Goal: Check status: Check status

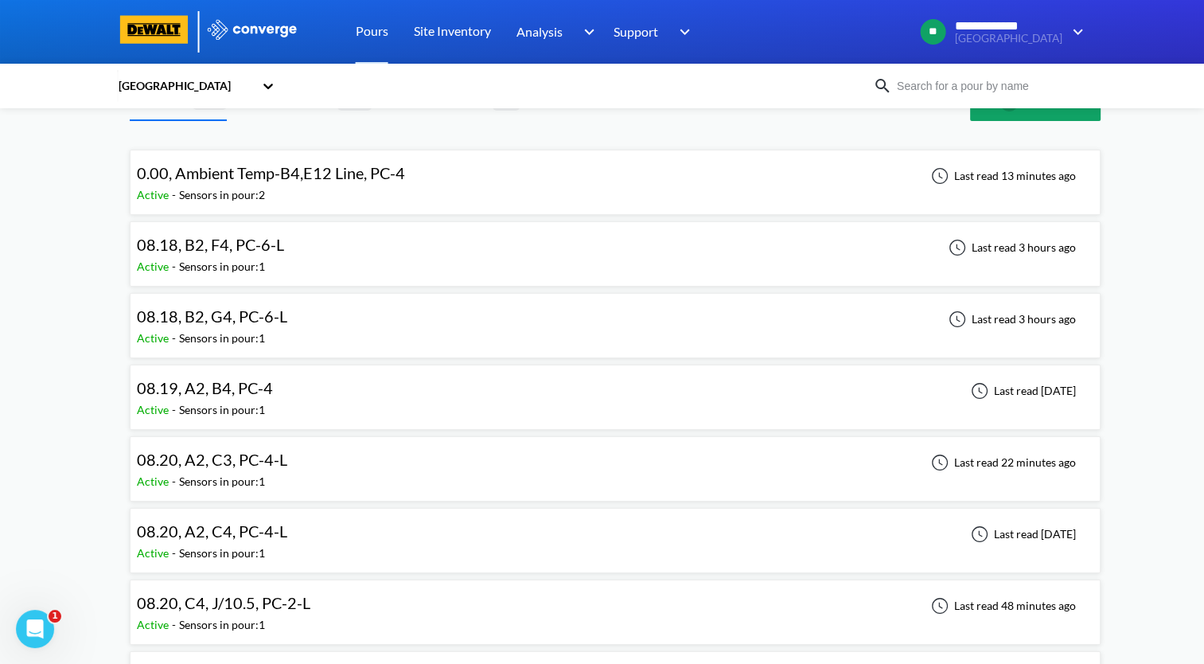
scroll to position [80, 0]
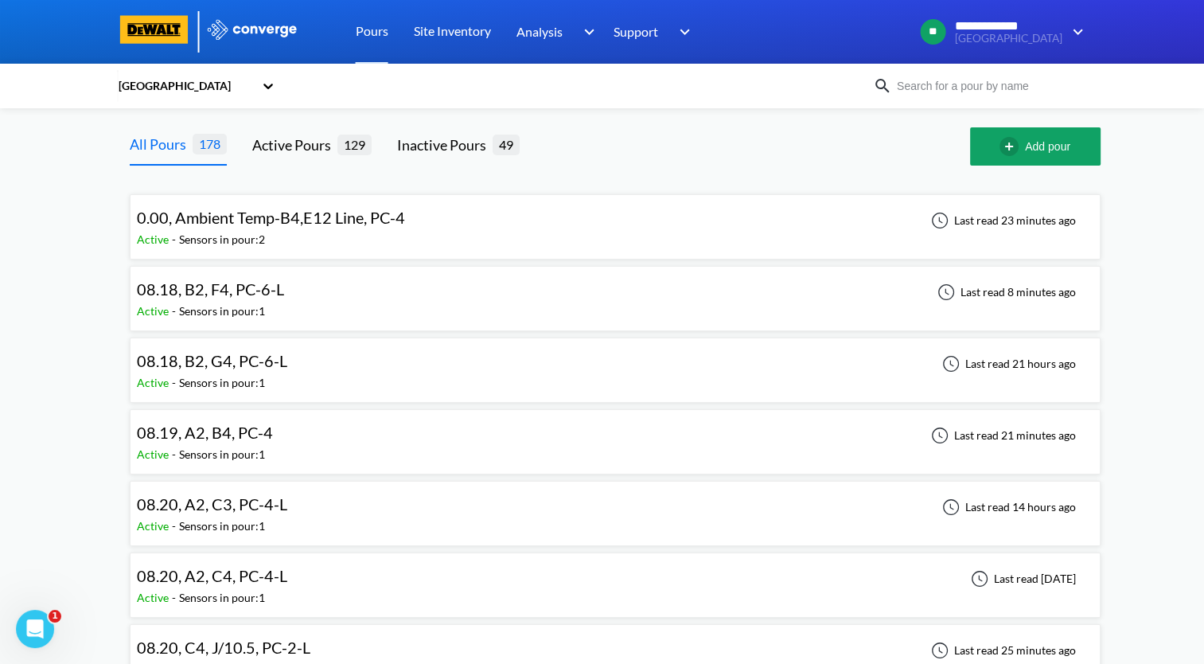
click at [283, 296] on div "08.18, B2, F4, PC-6-L" at bounding box center [214, 289] width 155 height 25
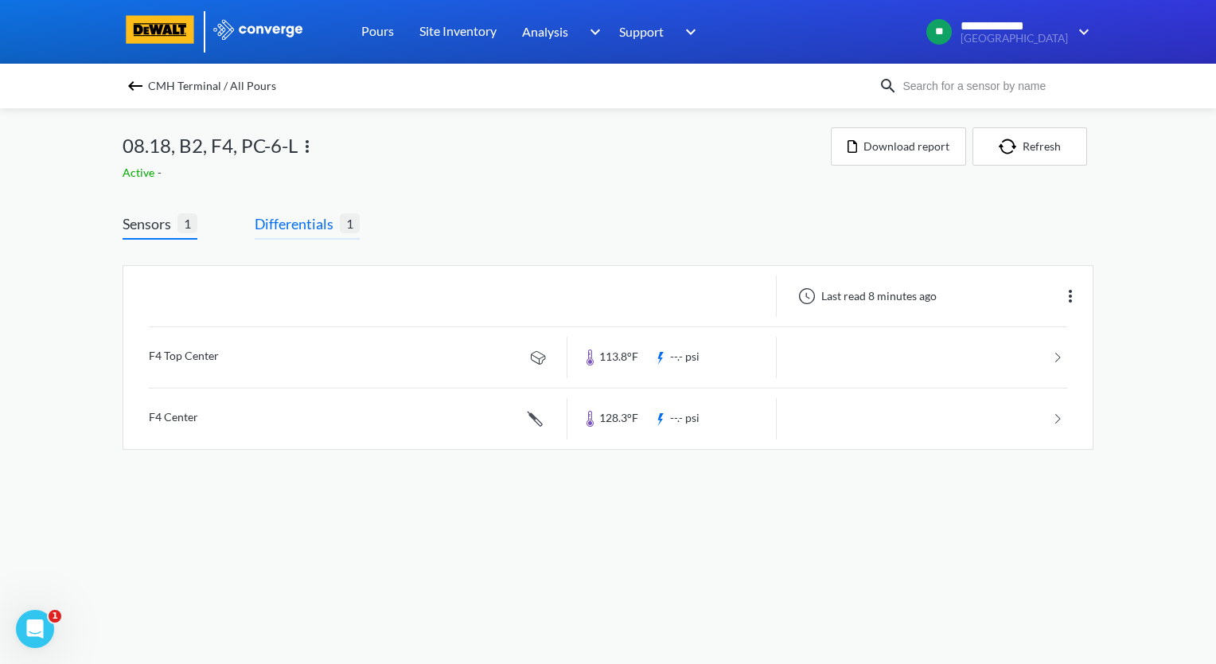
click at [303, 221] on span "Differentials" at bounding box center [297, 224] width 85 height 22
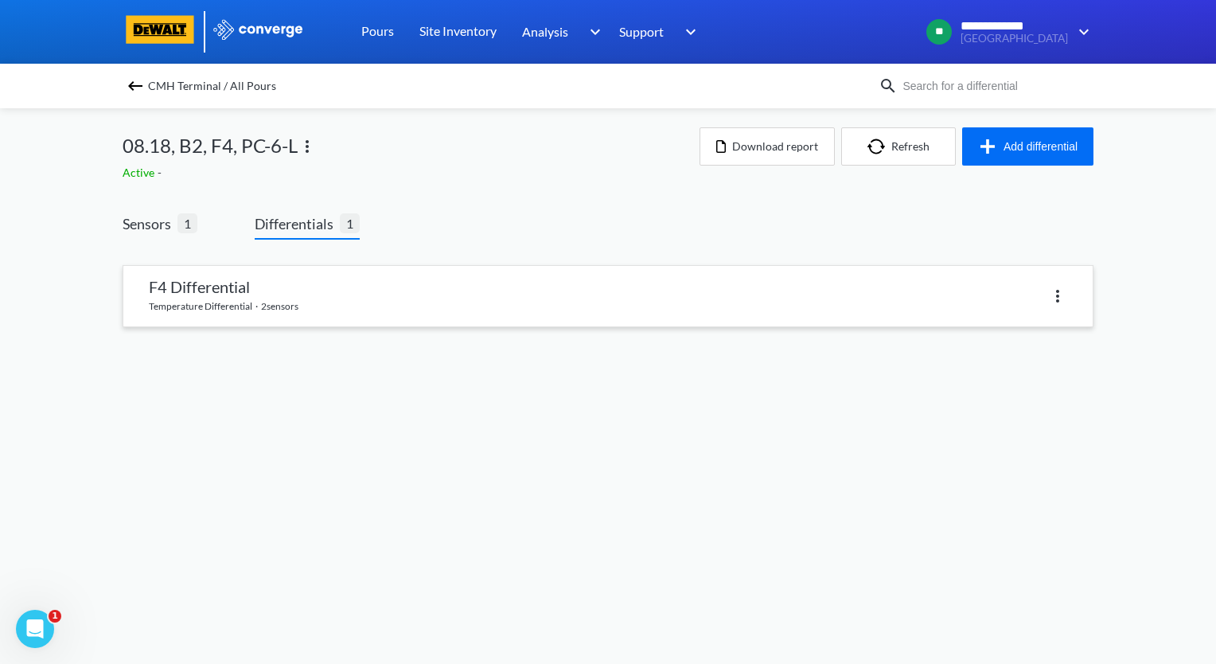
click at [306, 296] on link at bounding box center [608, 296] width 970 height 61
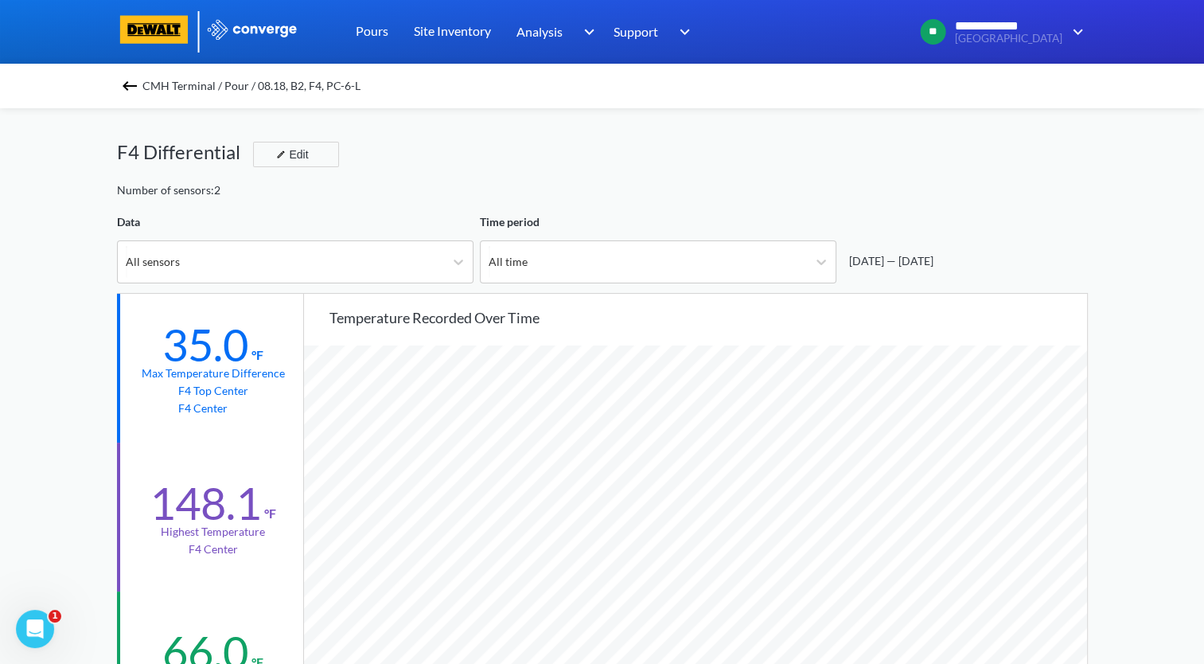
scroll to position [1333, 1204]
click at [139, 92] on img at bounding box center [129, 85] width 19 height 19
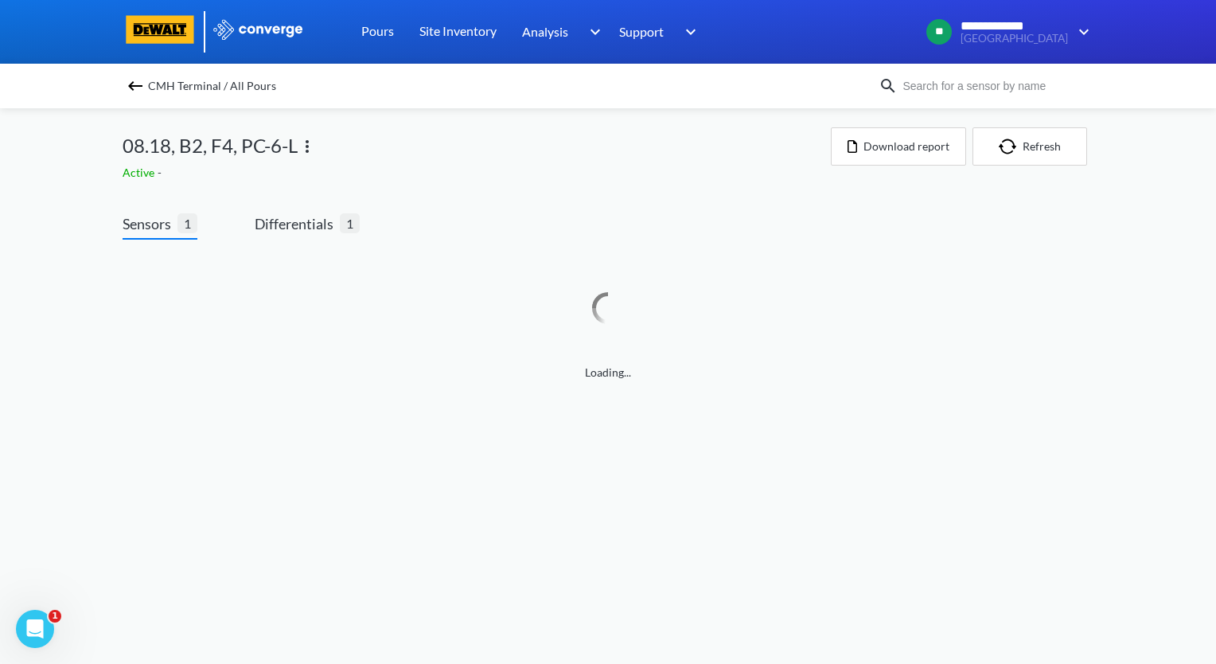
click at [139, 92] on img at bounding box center [135, 85] width 19 height 19
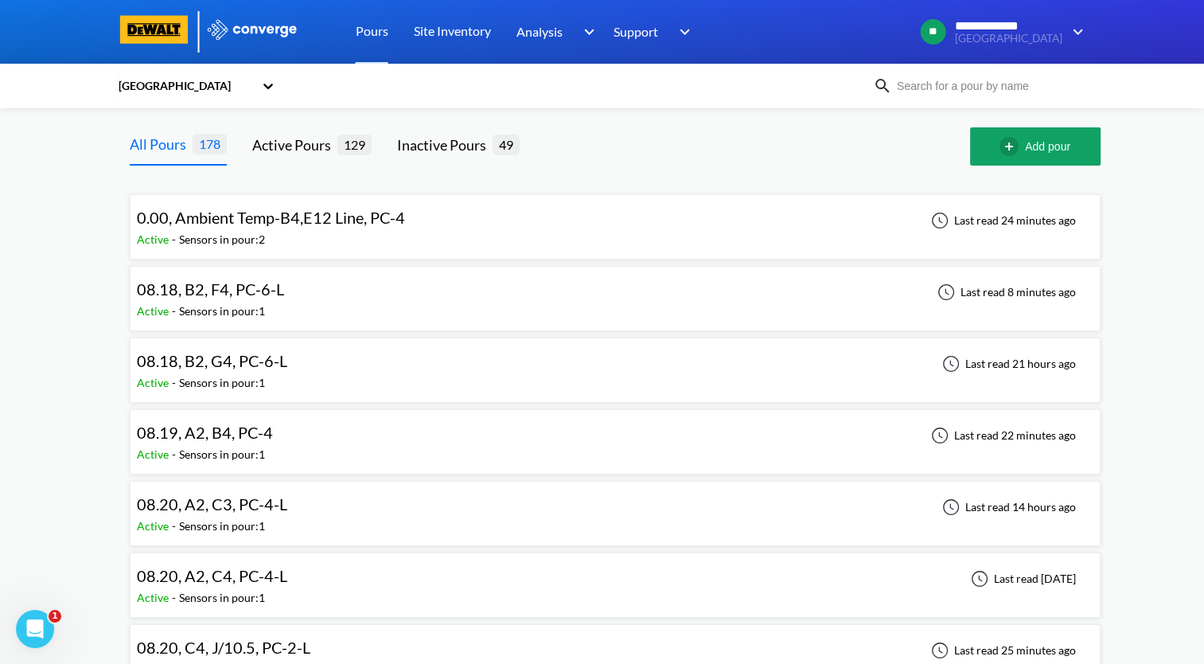
click at [385, 438] on div "08.19, A2, B4, PC-4 Active - Sensors in pour: 1 Last read 22 minutes ago" at bounding box center [615, 441] width 957 height 51
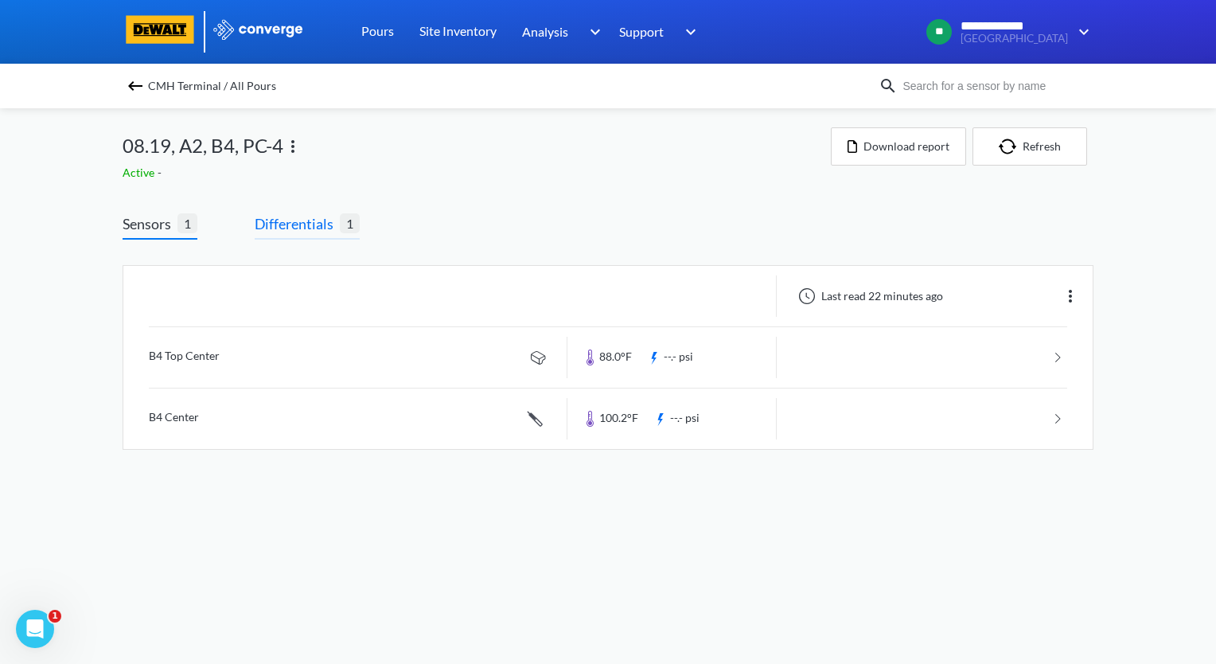
click at [306, 233] on span "Differentials" at bounding box center [297, 224] width 85 height 22
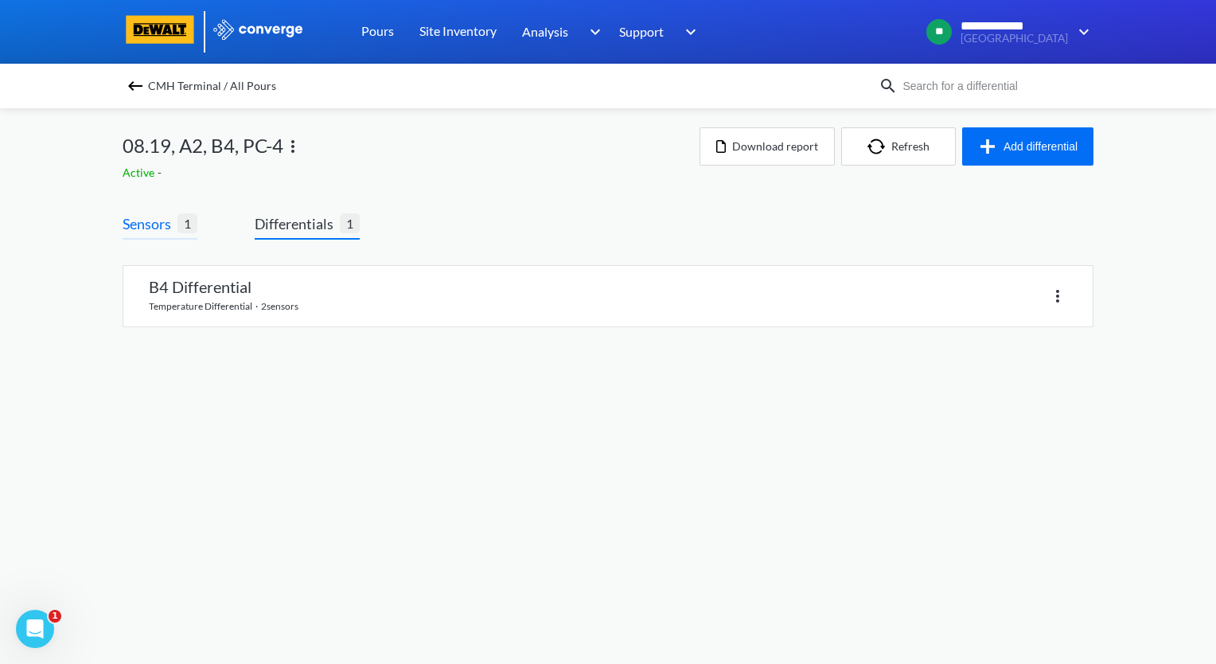
click at [138, 218] on span "Sensors" at bounding box center [150, 224] width 55 height 22
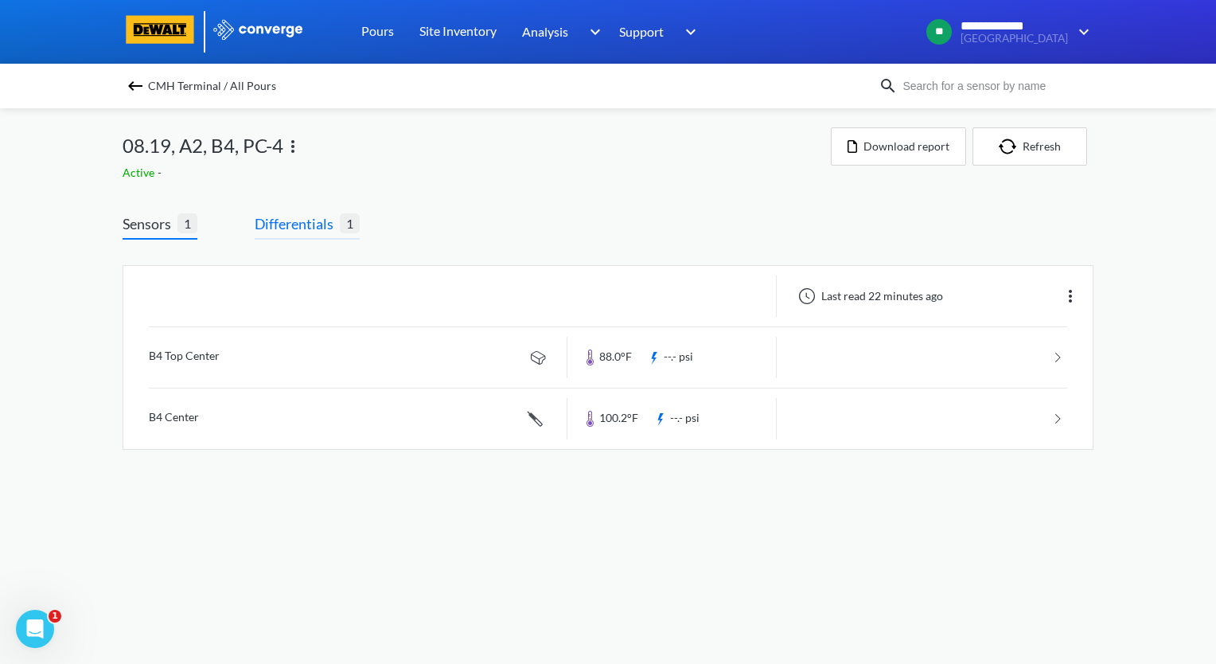
click at [294, 222] on span "Differentials" at bounding box center [297, 224] width 85 height 22
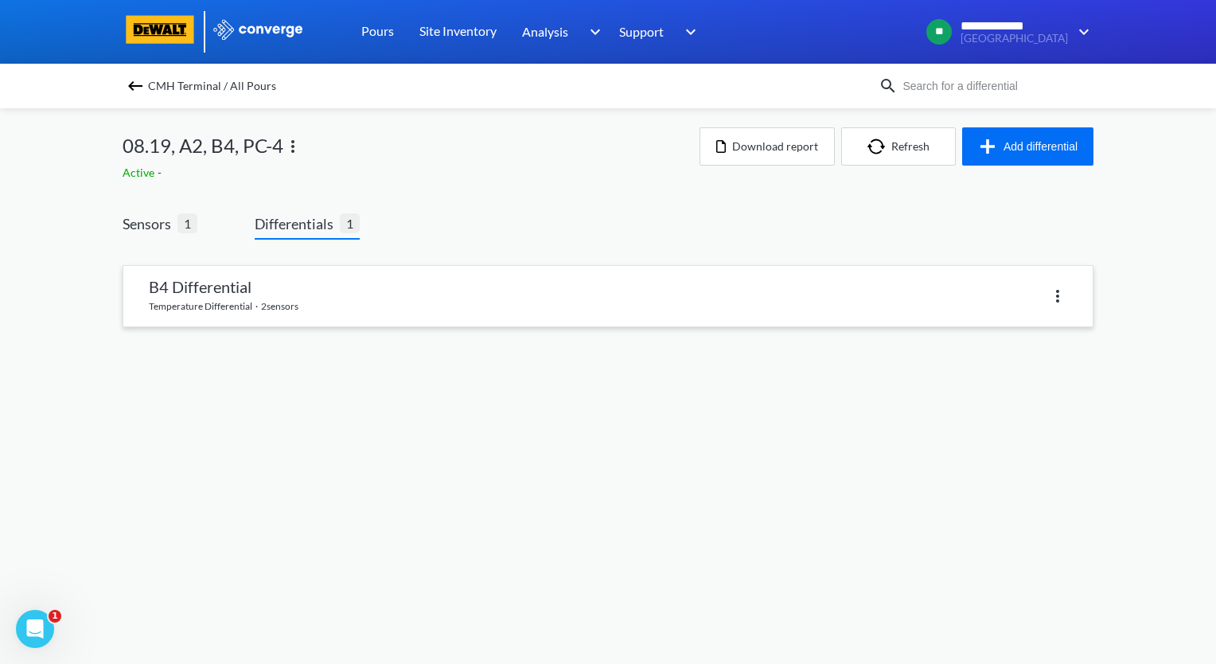
click at [277, 281] on link at bounding box center [608, 296] width 970 height 61
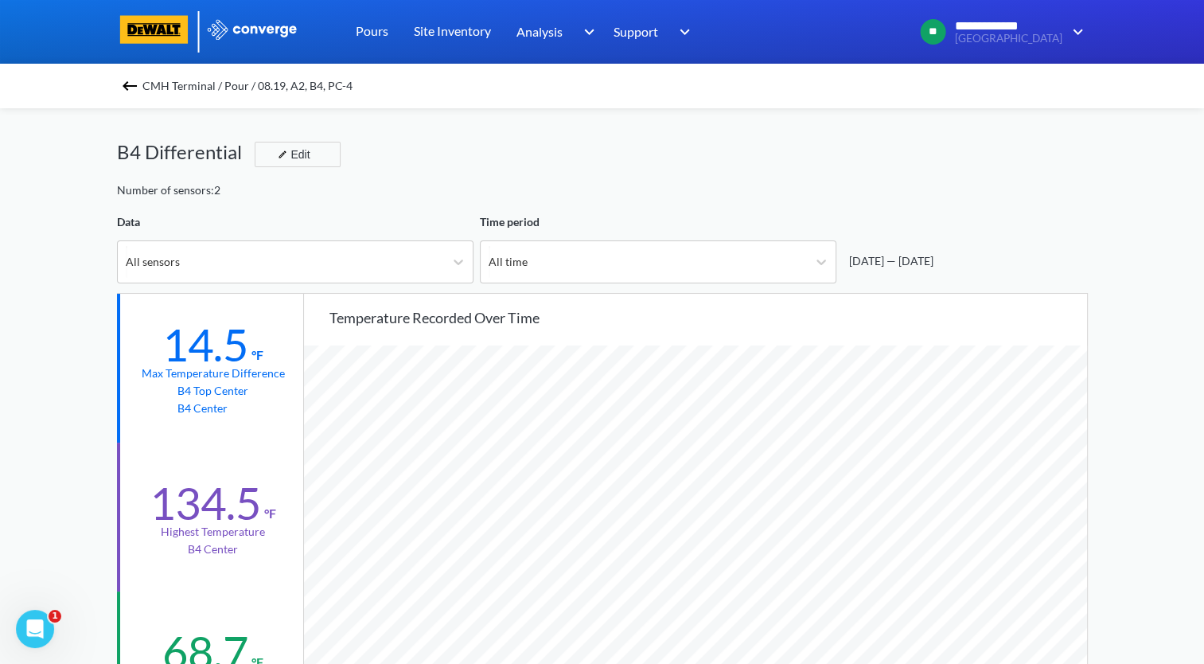
scroll to position [318, 0]
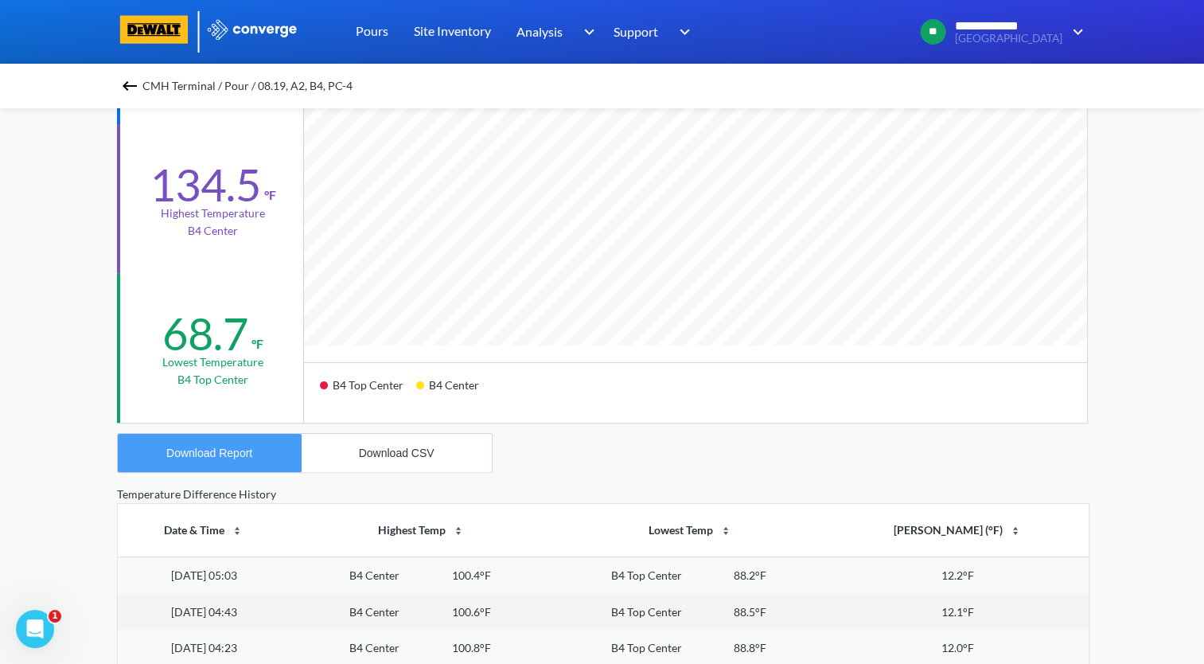
click at [240, 458] on div "Download Report" at bounding box center [209, 453] width 86 height 13
click at [131, 85] on img at bounding box center [129, 85] width 19 height 19
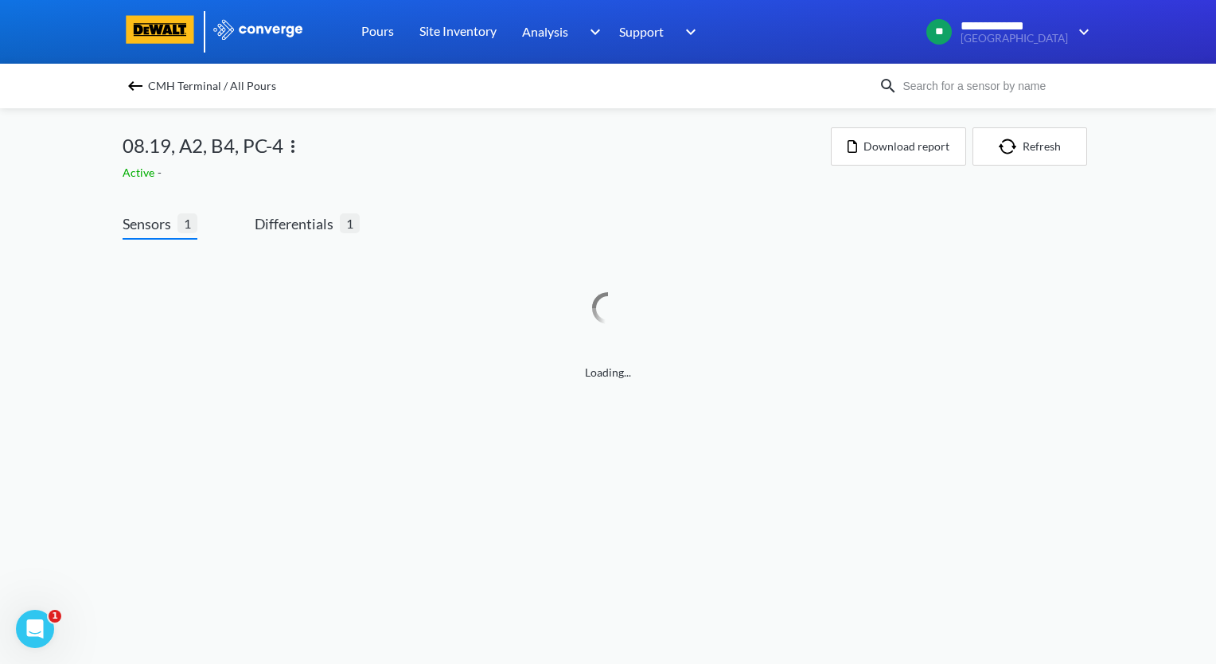
click at [296, 149] on img at bounding box center [292, 146] width 19 height 19
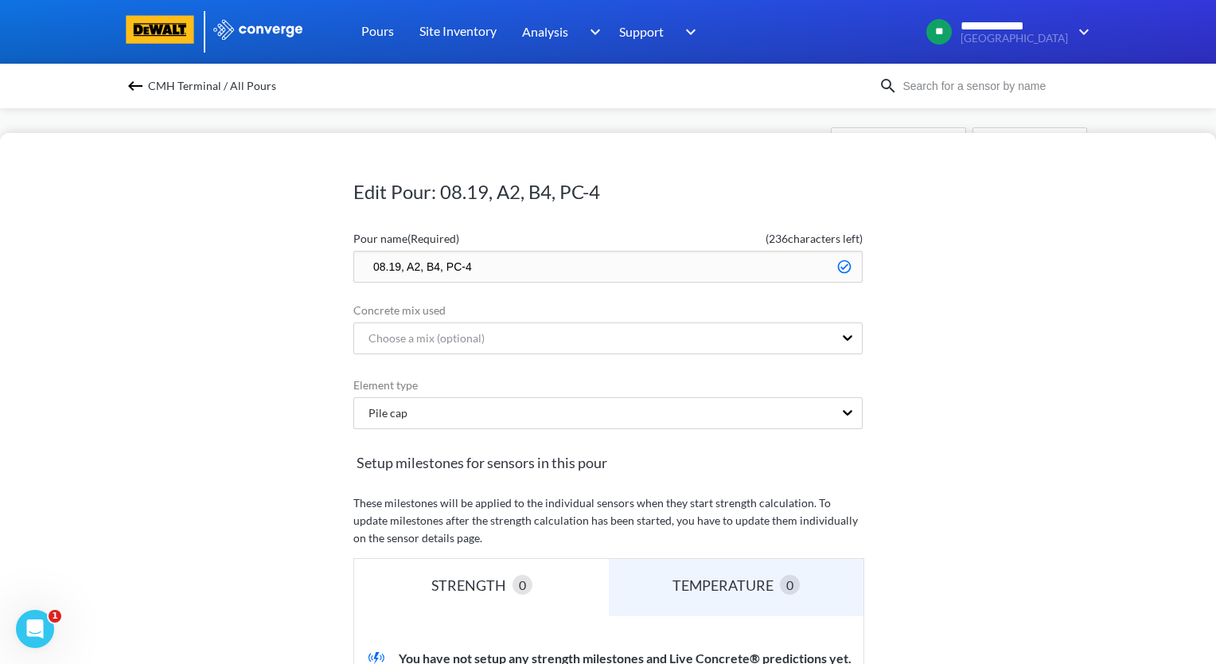
click at [365, 262] on input "08.19, A2, B4, PC-4" at bounding box center [607, 267] width 509 height 32
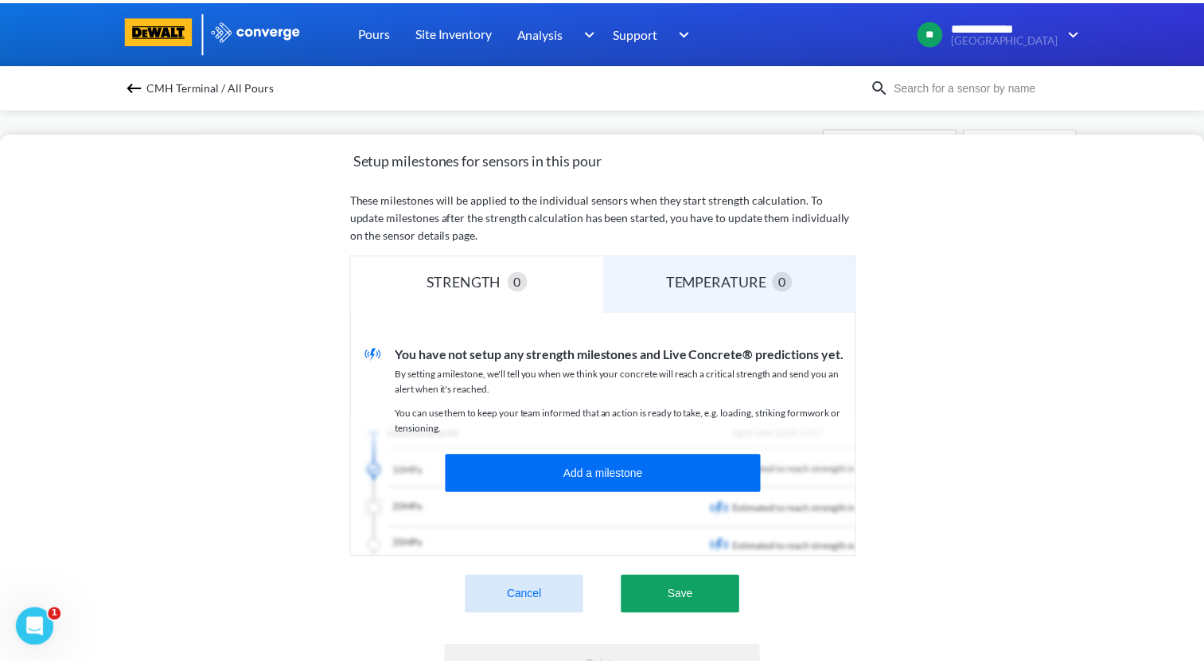
scroll to position [318, 0]
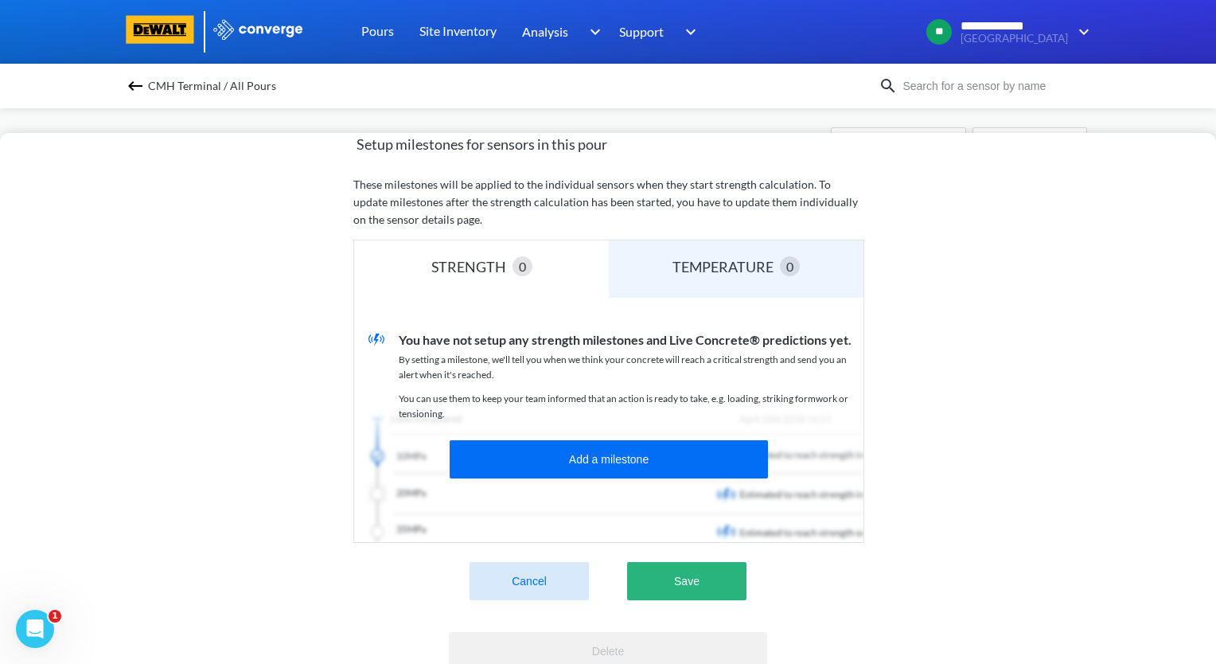
type input "zzz.08.19, A2, B4, PC-4"
click at [719, 577] on button "Save" at bounding box center [686, 581] width 119 height 38
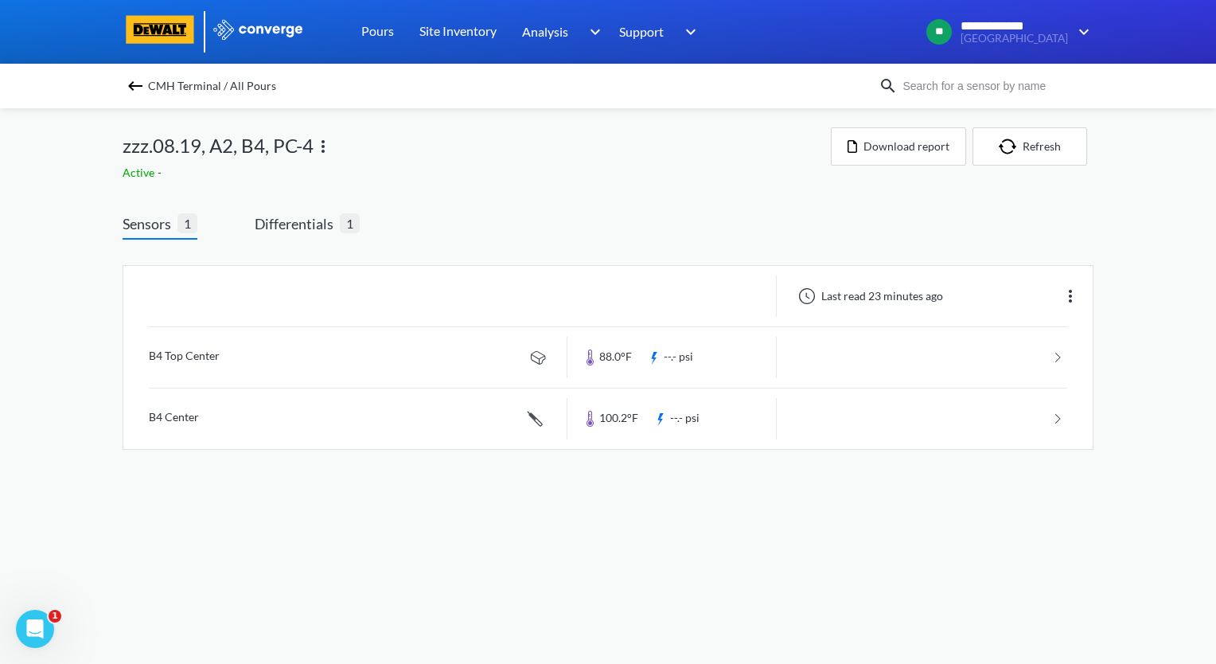
click at [139, 90] on img at bounding box center [135, 85] width 19 height 19
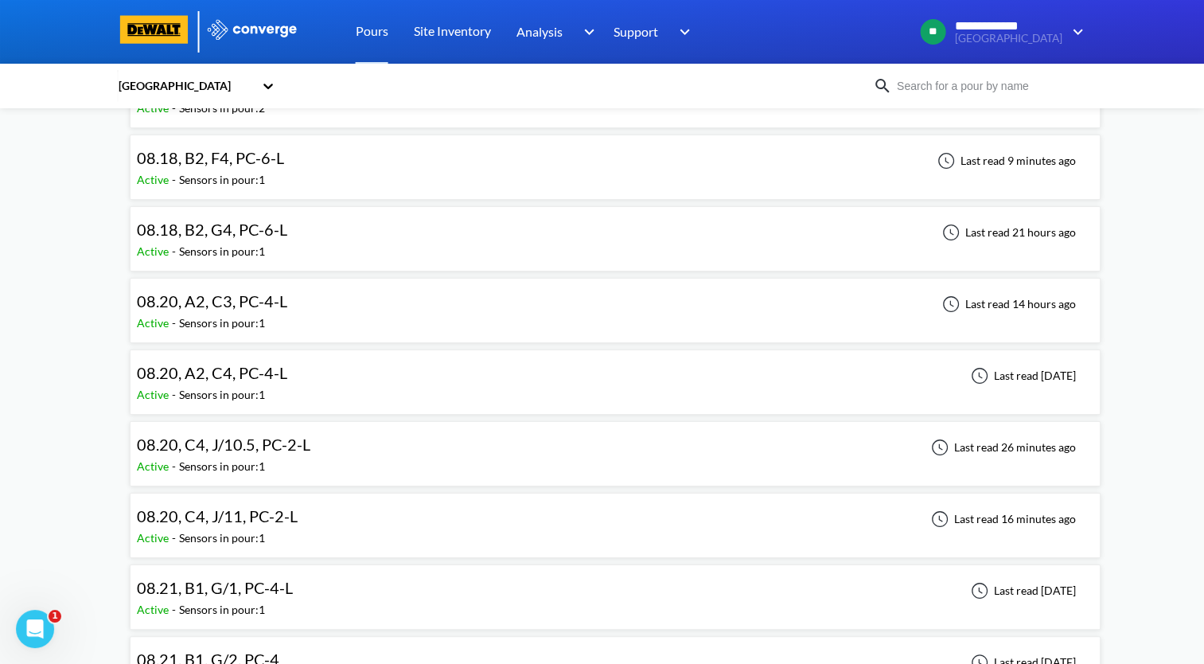
scroll to position [159, 0]
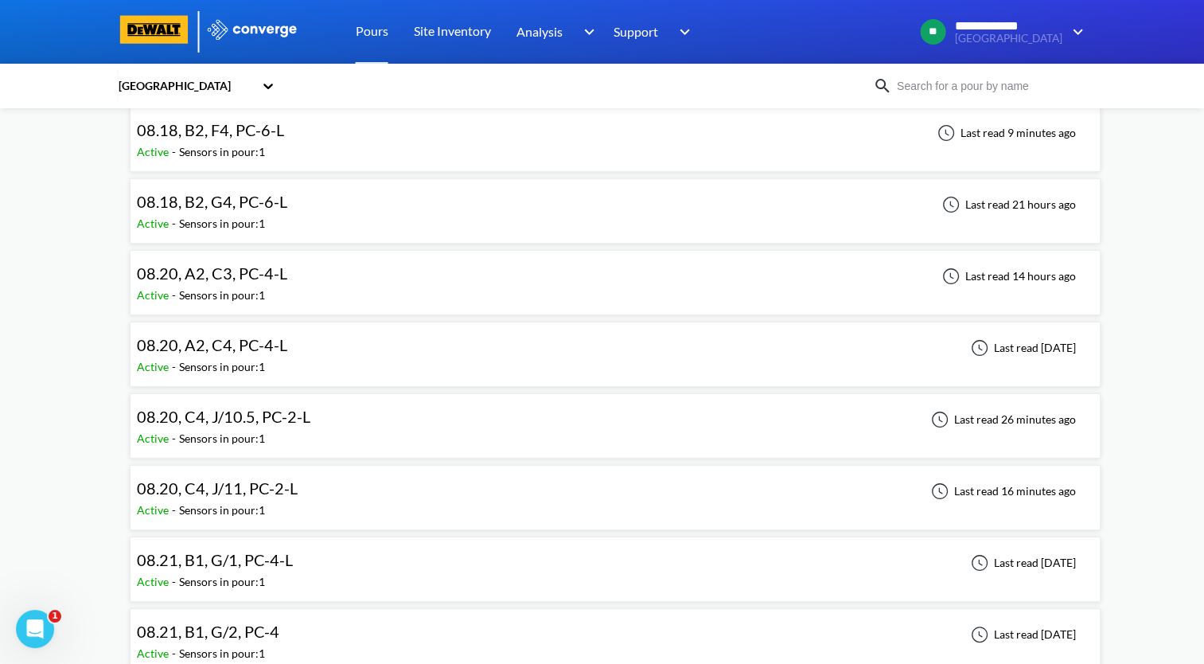
click at [453, 421] on div "08.20, C4, J/10.5, PC-2-L Active - Sensors in pour: 1 Last read 26 minutes ago" at bounding box center [615, 425] width 957 height 51
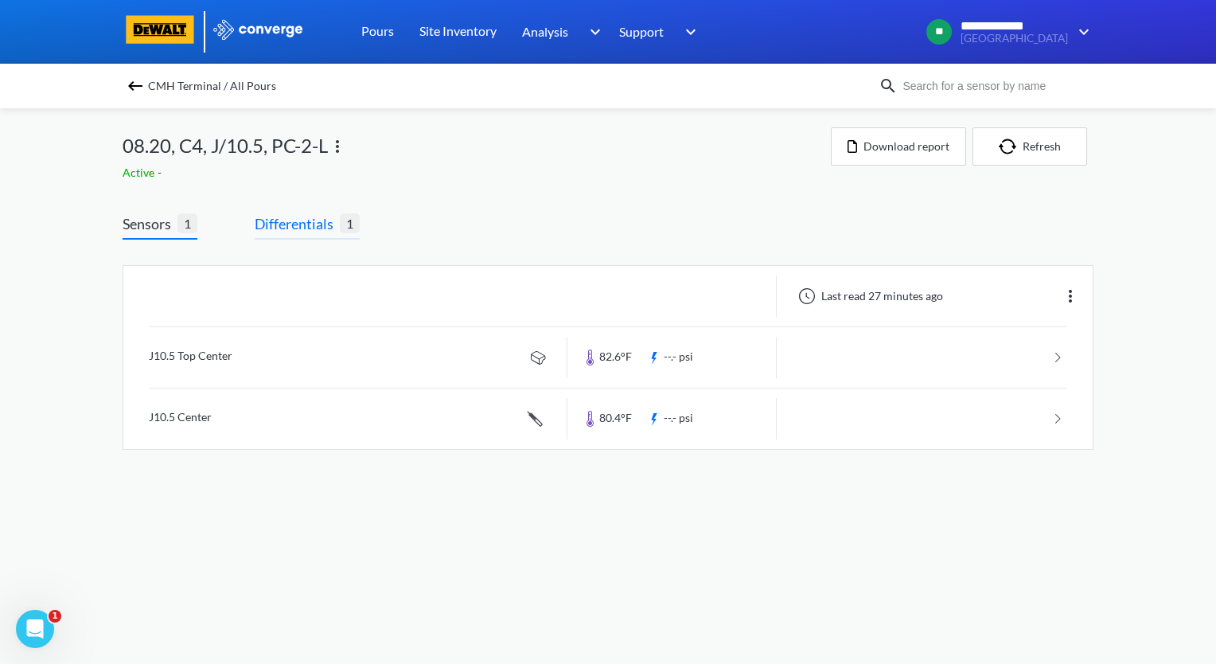
click at [299, 228] on span "Differentials" at bounding box center [297, 224] width 85 height 22
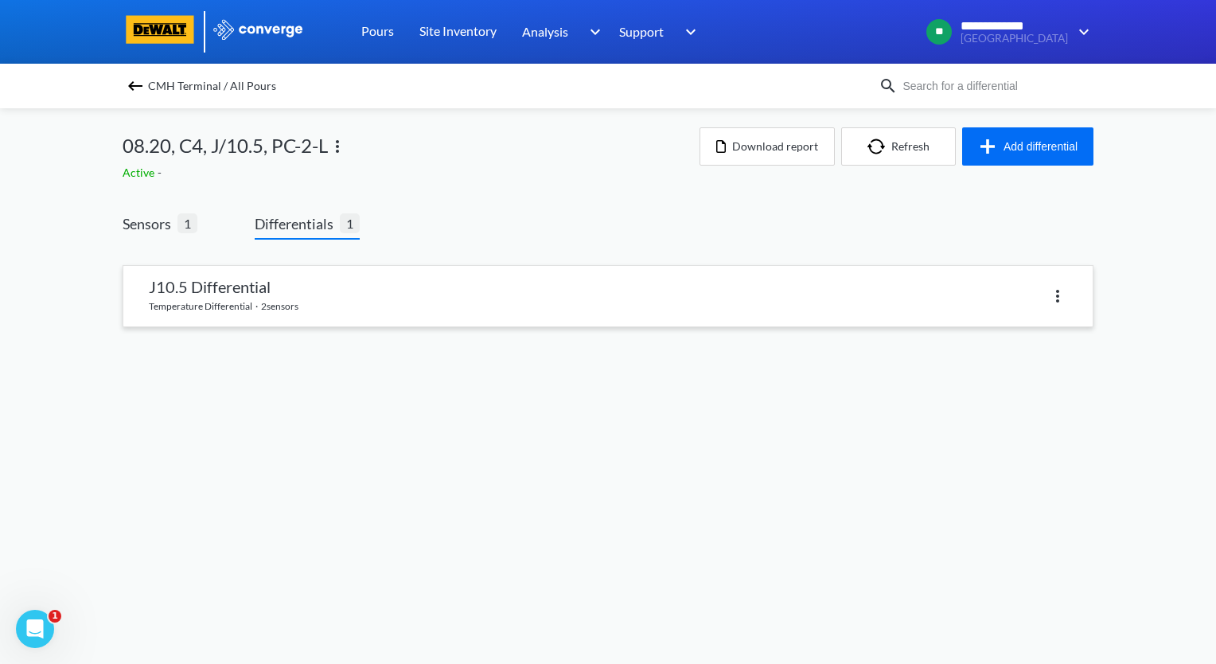
click at [376, 292] on link at bounding box center [608, 296] width 970 height 61
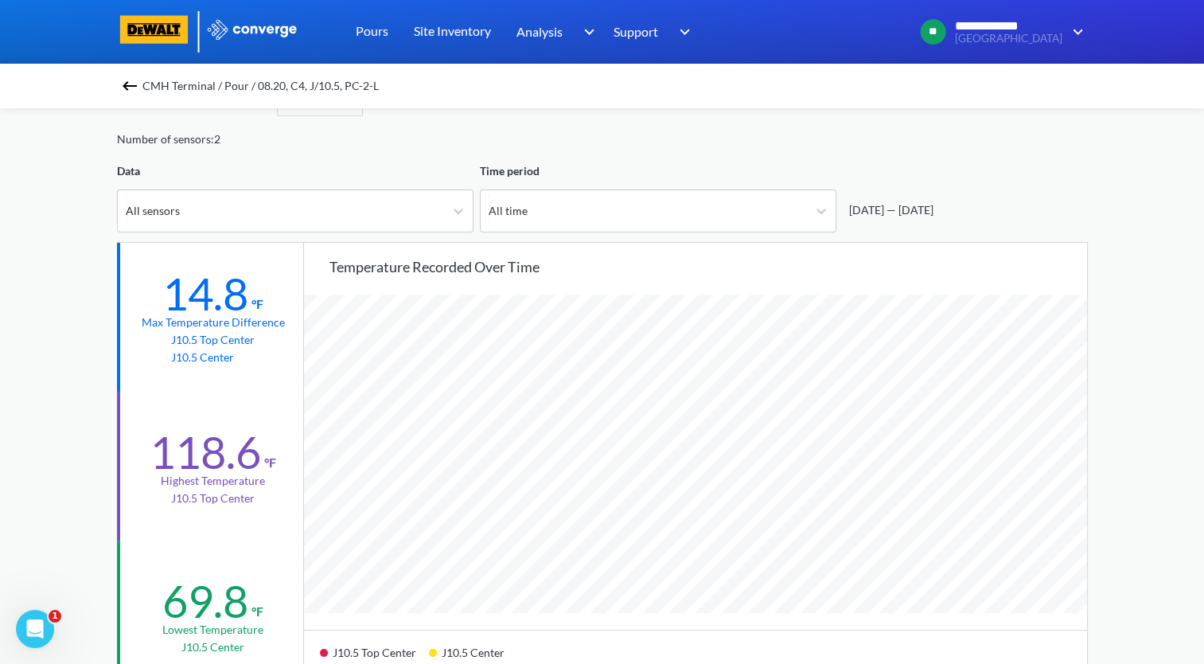
scroll to position [80, 0]
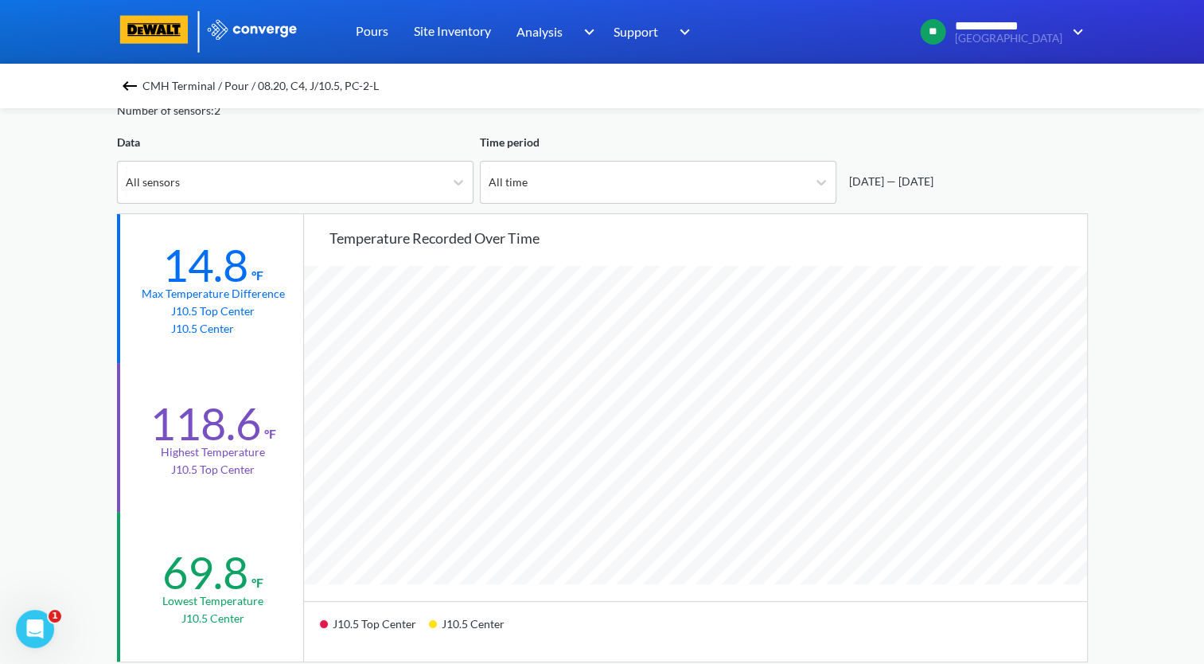
click at [137, 90] on img at bounding box center [129, 85] width 19 height 19
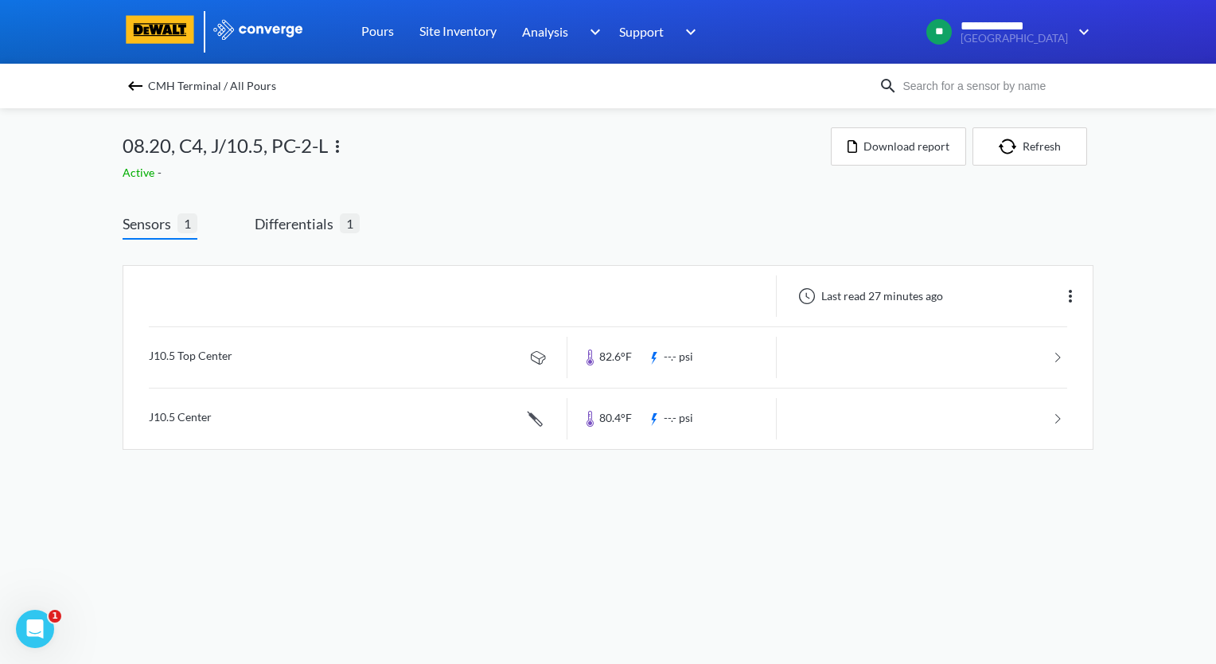
click at [137, 91] on img at bounding box center [135, 85] width 19 height 19
